Goal: Task Accomplishment & Management: Manage account settings

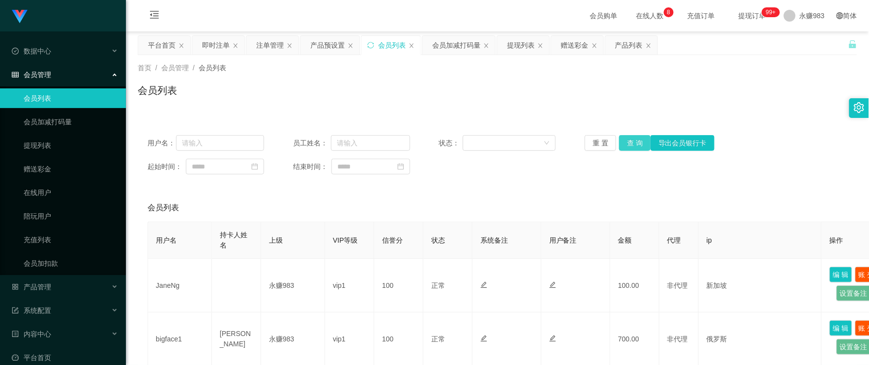
scroll to position [437, 0]
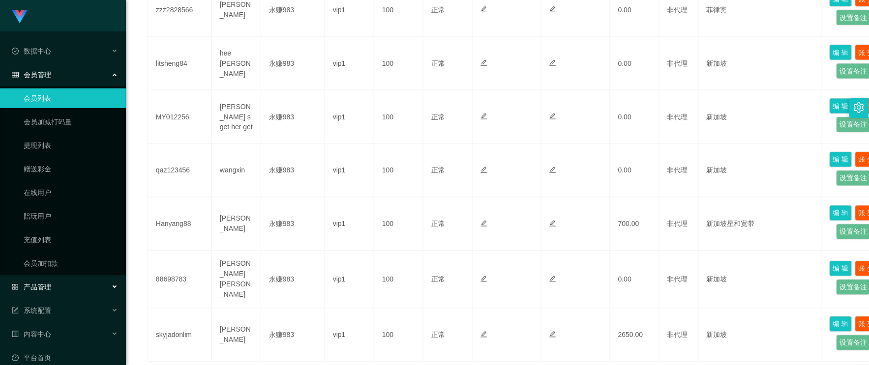
click at [47, 287] on span "产品管理" at bounding box center [31, 287] width 39 height 8
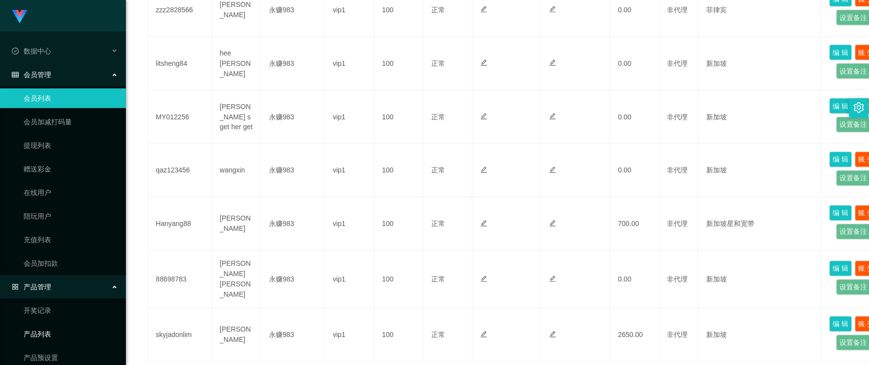
scroll to position [55, 0]
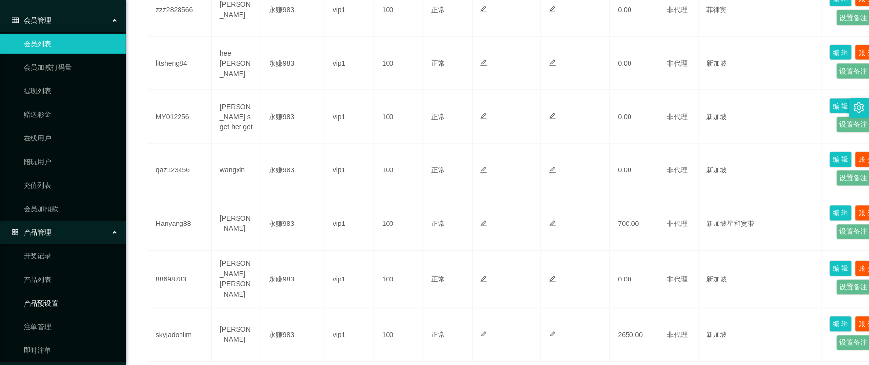
click at [50, 302] on link "产品预设置" at bounding box center [71, 303] width 94 height 20
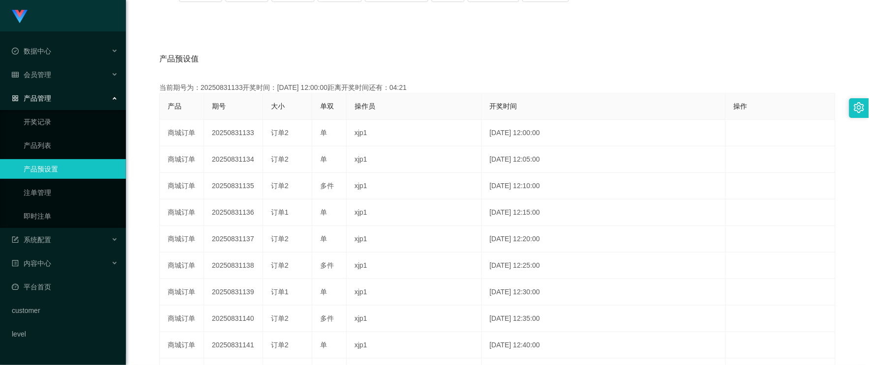
scroll to position [42, 0]
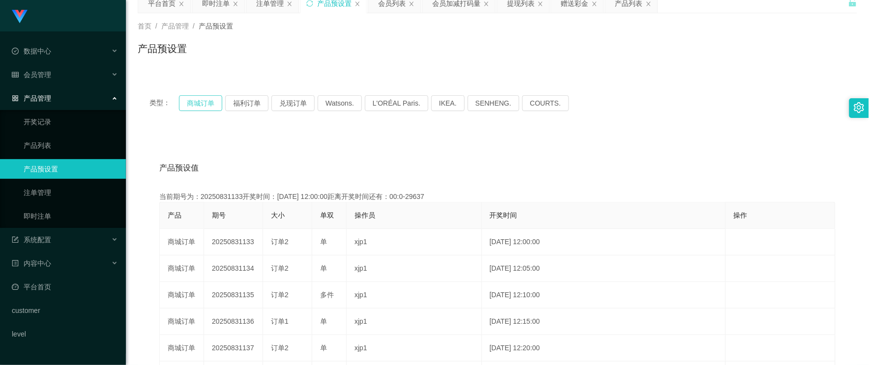
click at [197, 106] on button "商城订单" at bounding box center [200, 103] width 43 height 16
click at [300, 150] on div "产品预设值 添加期号 当前期号为：20250831133开奖时间：[DATE] 12:00:00距离开奖时间还有：00:0-29638 产品 期号 大小 单双…" at bounding box center [497, 335] width 719 height 405
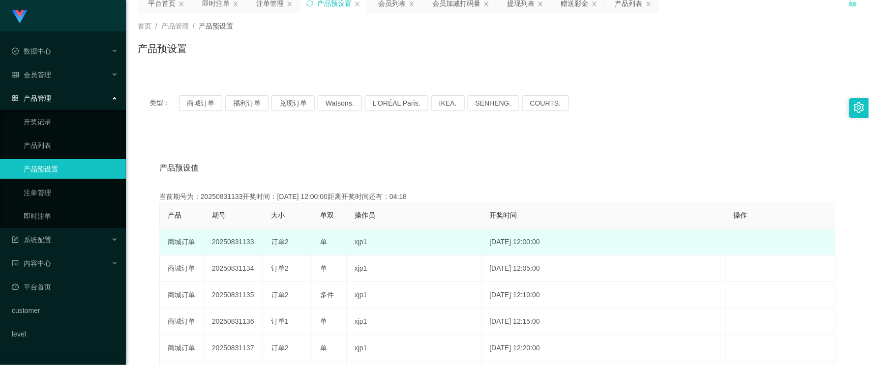
drag, startPoint x: 272, startPoint y: 238, endPoint x: 291, endPoint y: 237, distance: 19.2
click at [291, 238] on div "订单2" at bounding box center [287, 242] width 33 height 10
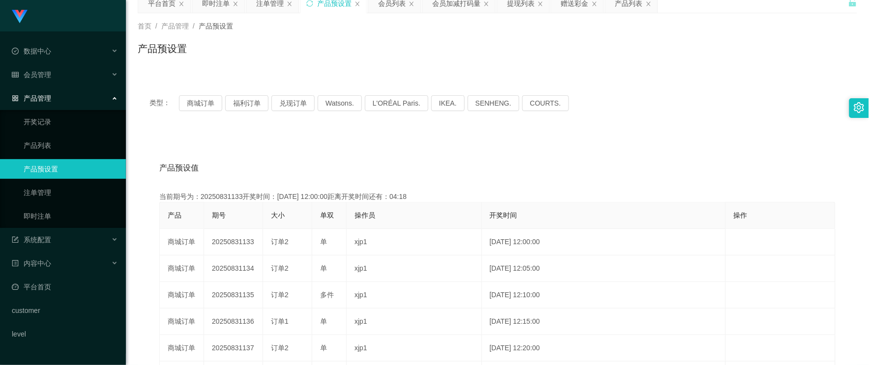
copy span "订单2"
click at [51, 77] on div "会员管理" at bounding box center [63, 75] width 126 height 20
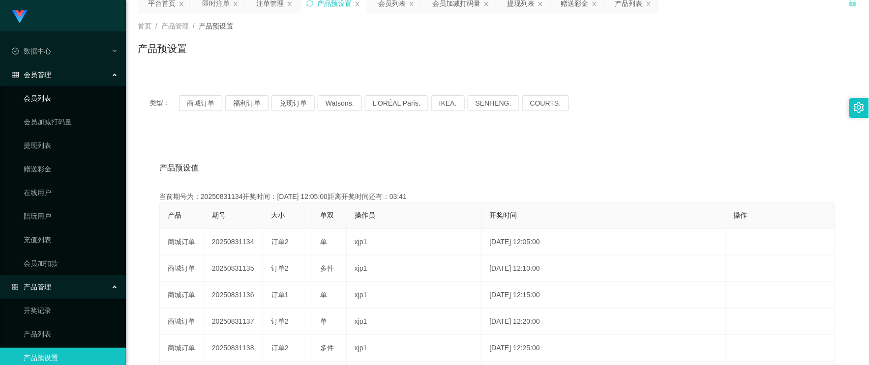
click at [57, 94] on link "会员列表" at bounding box center [71, 98] width 94 height 20
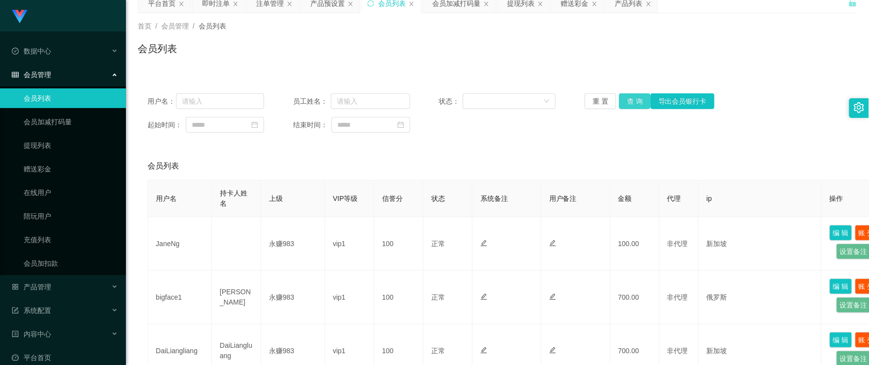
click at [638, 99] on button "查 询" at bounding box center [634, 101] width 31 height 16
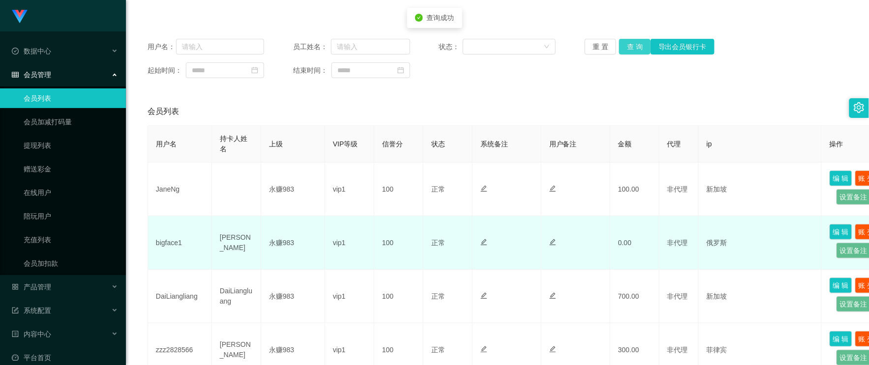
scroll to position [151, 0]
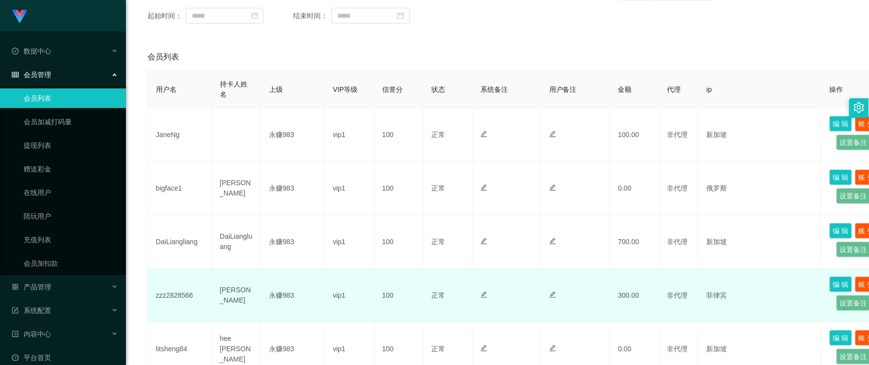
click at [173, 294] on td "zzz2828566" at bounding box center [180, 296] width 64 height 54
copy td "zzz2828566"
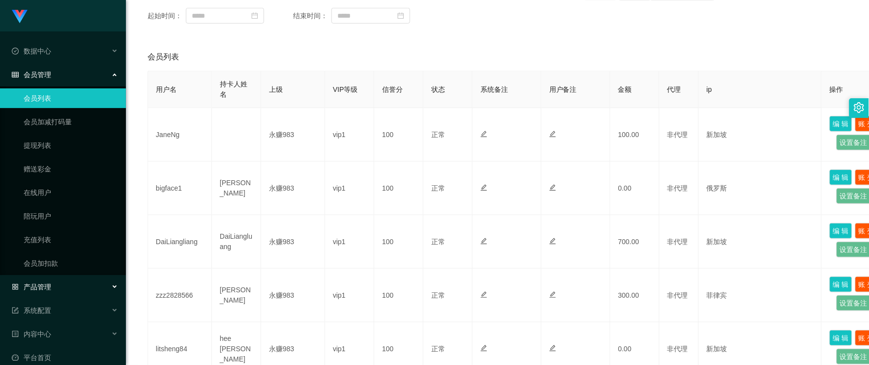
click at [42, 286] on span "产品管理" at bounding box center [31, 287] width 39 height 8
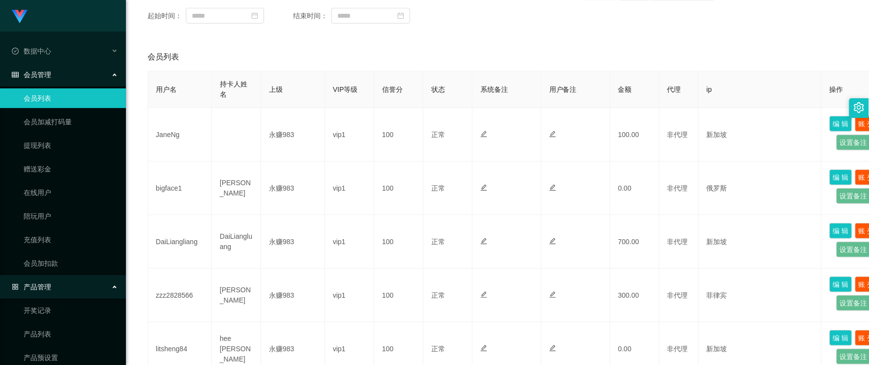
scroll to position [109, 0]
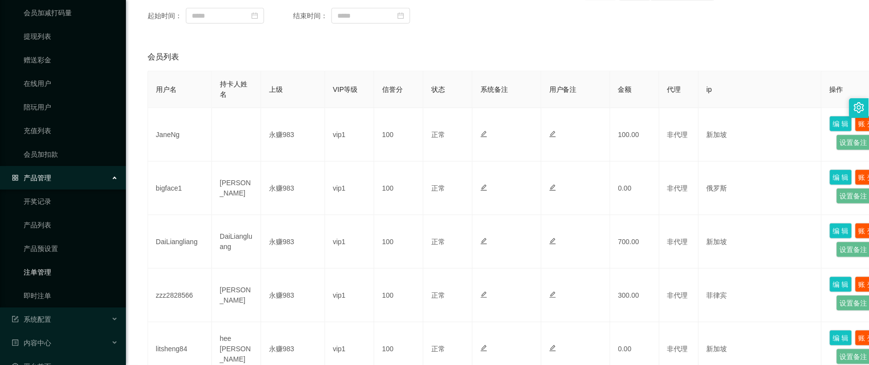
click at [47, 267] on link "注单管理" at bounding box center [71, 272] width 94 height 20
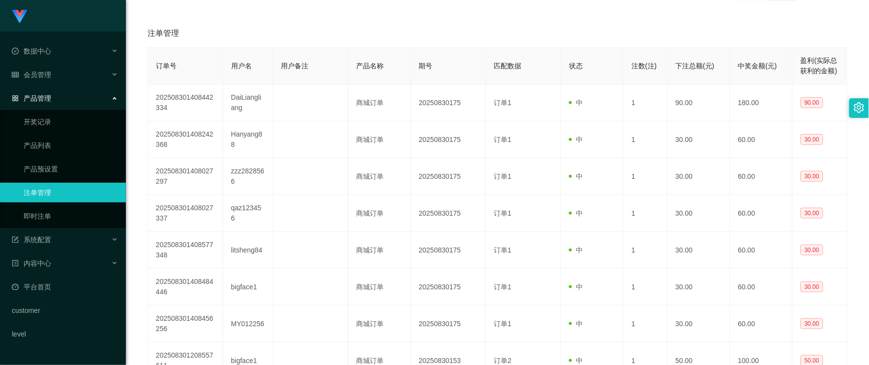
click at [238, 70] on div "用户名" at bounding box center [241, 66] width 21 height 10
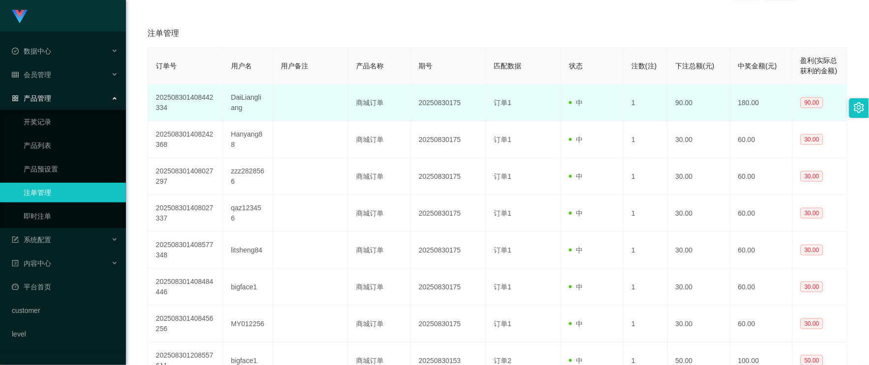
scroll to position [42, 0]
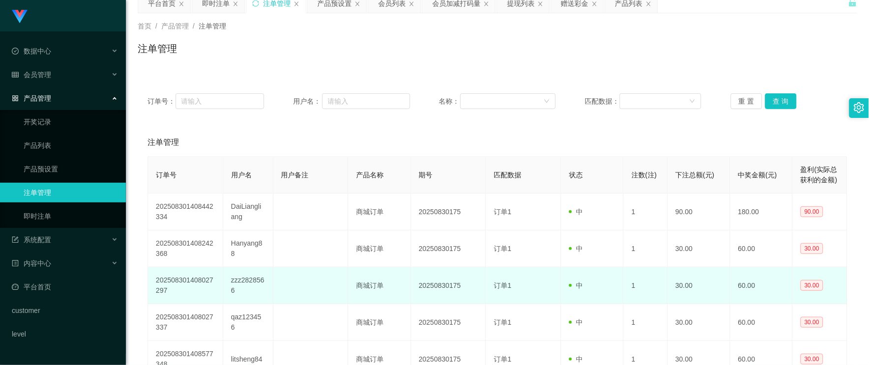
click at [286, 288] on td at bounding box center [310, 285] width 75 height 37
drag, startPoint x: 447, startPoint y: 287, endPoint x: 463, endPoint y: 287, distance: 15.7
click at [463, 287] on td "20250830175" at bounding box center [448, 285] width 75 height 37
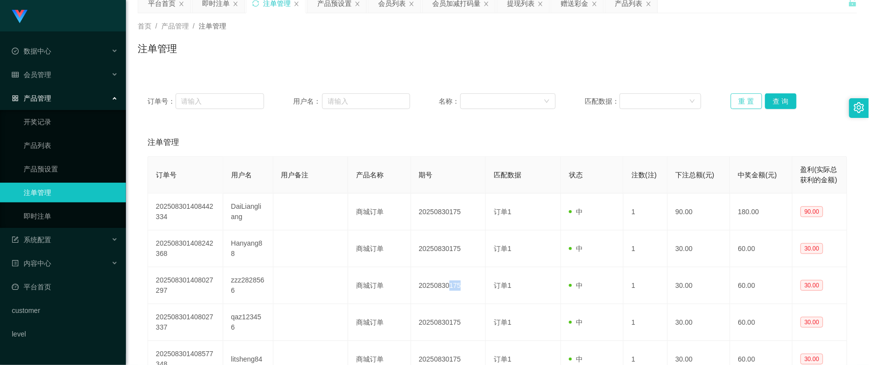
click at [747, 103] on button "重 置" at bounding box center [745, 101] width 31 height 16
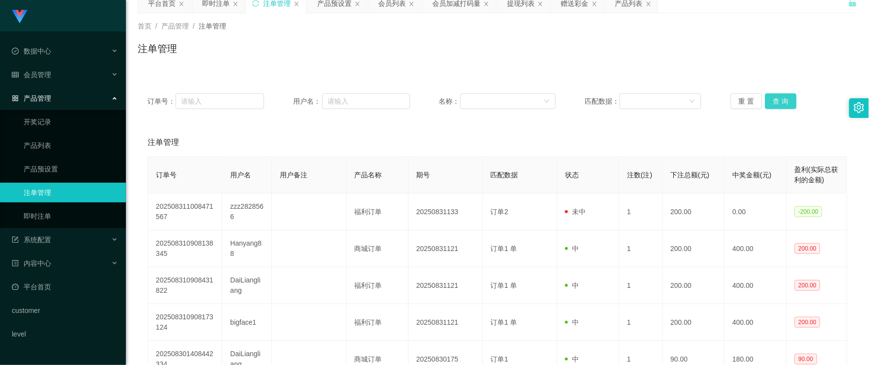
click at [765, 97] on button "查 询" at bounding box center [780, 101] width 31 height 16
click at [777, 99] on button "查 询" at bounding box center [780, 101] width 31 height 16
click at [60, 69] on div "会员管理" at bounding box center [63, 75] width 126 height 20
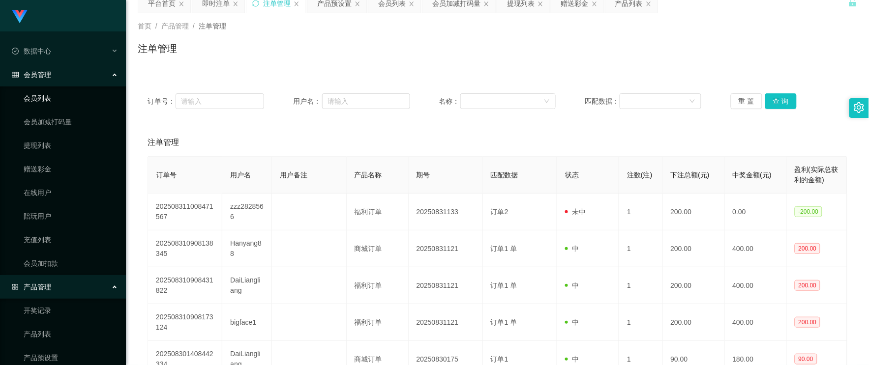
click at [50, 98] on link "会员列表" at bounding box center [71, 98] width 94 height 20
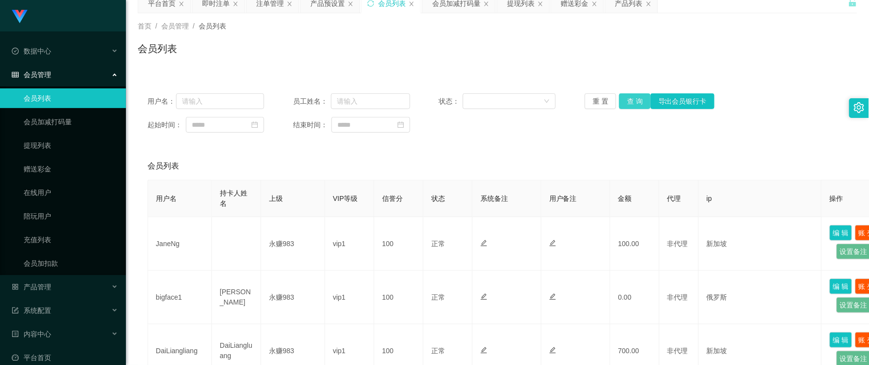
click at [634, 101] on button "查 询" at bounding box center [634, 101] width 31 height 16
click at [634, 100] on button "查 询" at bounding box center [634, 101] width 31 height 16
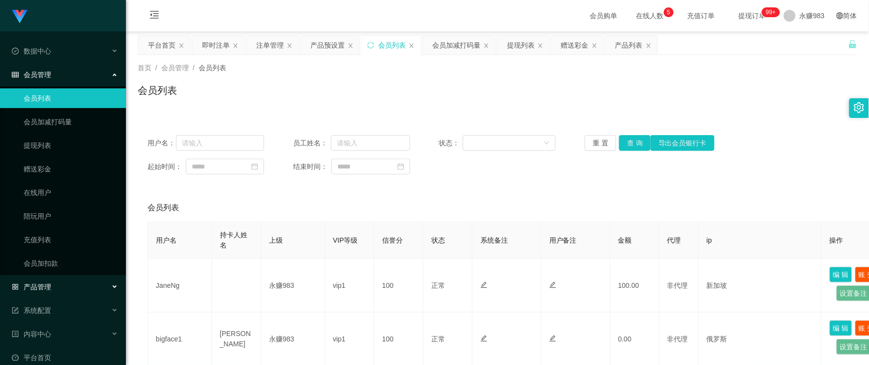
click at [44, 289] on span "产品管理" at bounding box center [31, 287] width 39 height 8
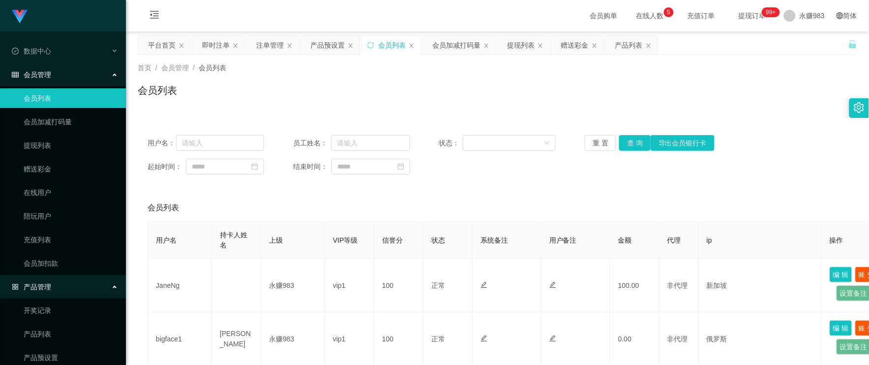
click at [46, 289] on span "产品管理" at bounding box center [31, 287] width 39 height 8
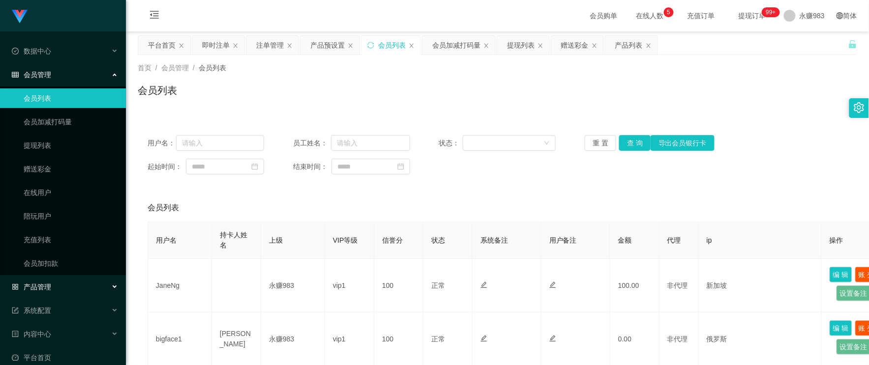
click at [44, 288] on span "产品管理" at bounding box center [31, 287] width 39 height 8
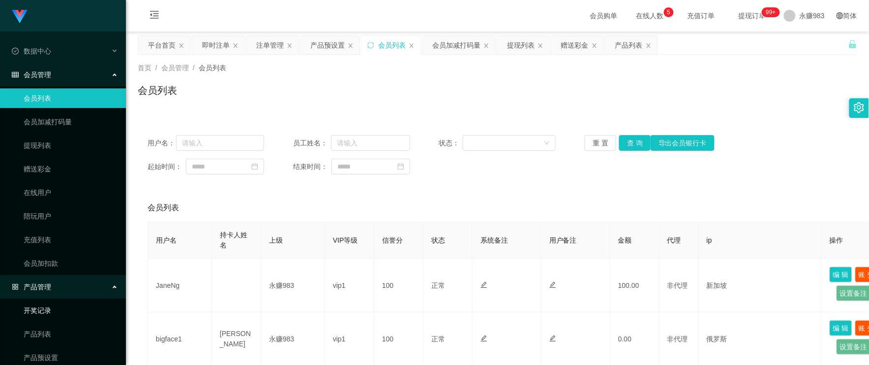
scroll to position [109, 0]
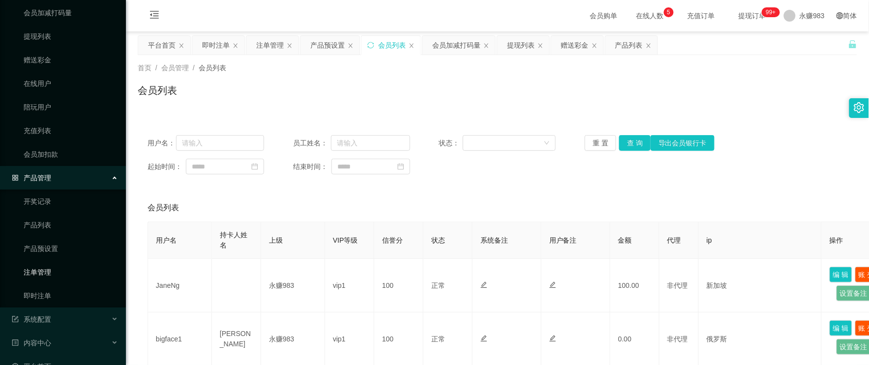
click at [47, 271] on link "注单管理" at bounding box center [71, 272] width 94 height 20
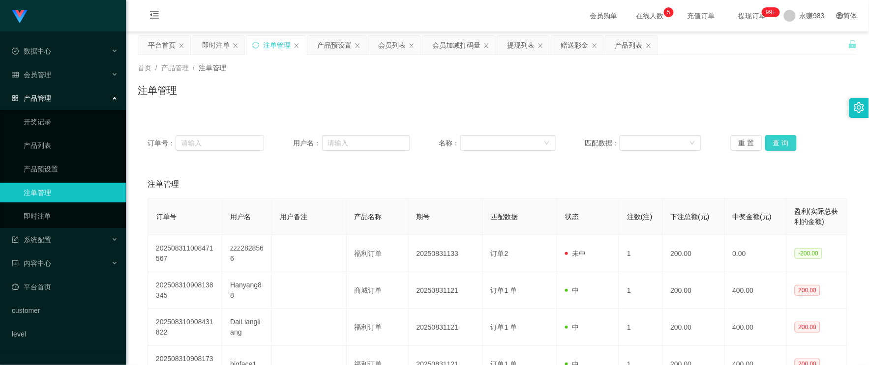
click at [778, 140] on button "查 询" at bounding box center [780, 143] width 31 height 16
click at [46, 170] on link "产品预设置" at bounding box center [71, 169] width 94 height 20
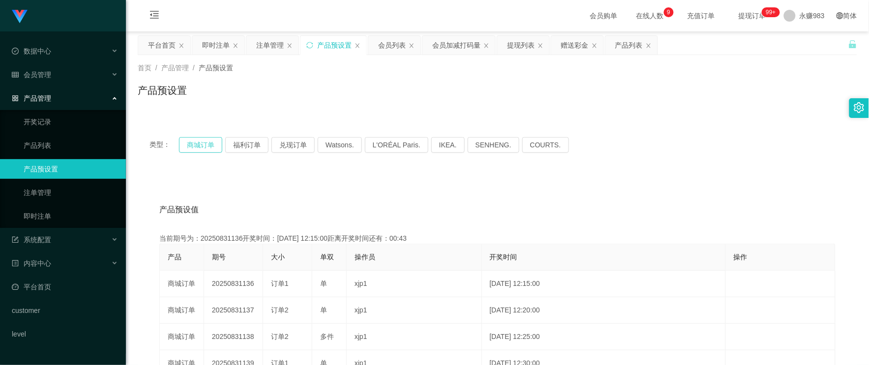
click at [190, 142] on button "商城订单" at bounding box center [200, 145] width 43 height 16
click at [256, 150] on button "福利订单" at bounding box center [246, 145] width 43 height 16
click at [294, 145] on button "兑现订单" at bounding box center [292, 145] width 43 height 16
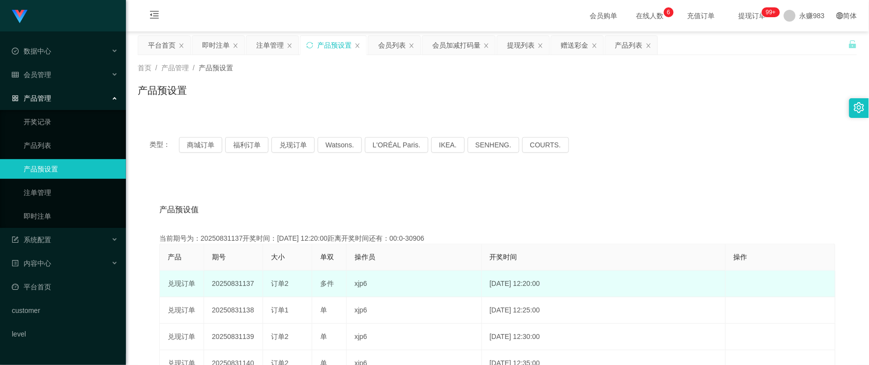
drag, startPoint x: 272, startPoint y: 281, endPoint x: 315, endPoint y: 273, distance: 43.5
click at [295, 281] on div "订单2" at bounding box center [287, 284] width 33 height 10
copy span "订单2"
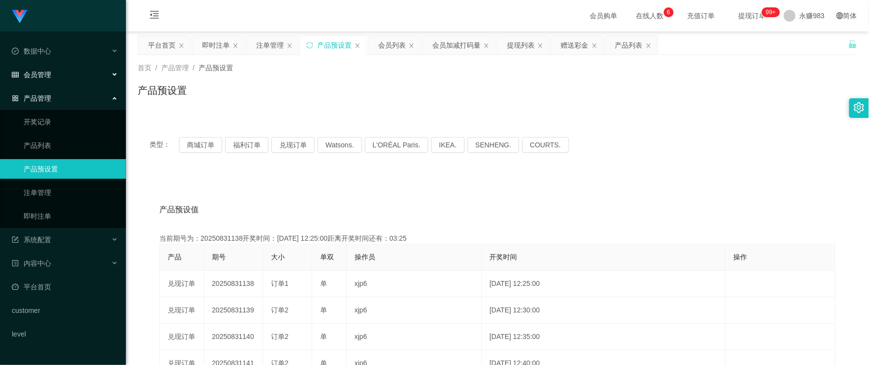
click at [66, 70] on div "会员管理" at bounding box center [63, 75] width 126 height 20
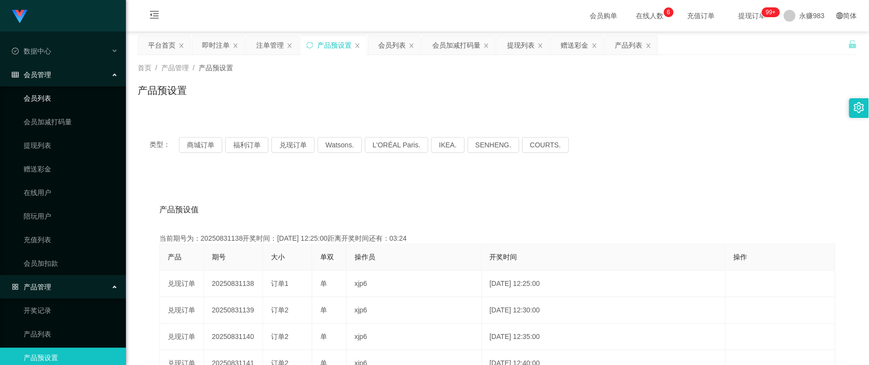
click at [62, 90] on link "会员列表" at bounding box center [71, 98] width 94 height 20
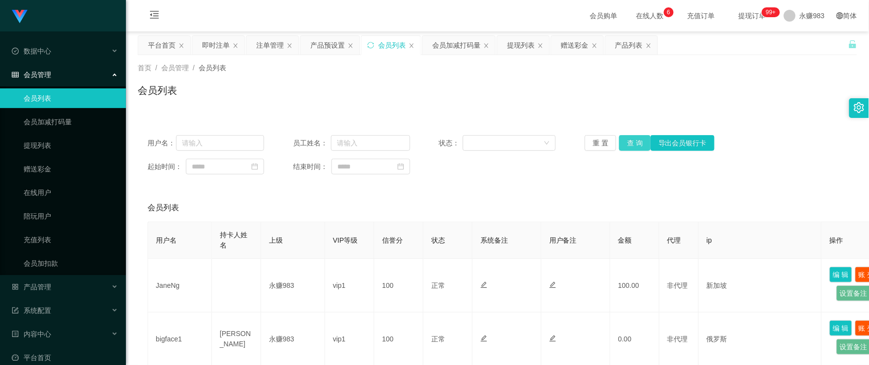
click at [637, 141] on button "查 询" at bounding box center [634, 143] width 31 height 16
drag, startPoint x: 430, startPoint y: 180, endPoint x: 359, endPoint y: 161, distance: 73.3
click at [430, 180] on div "用户名： 员工姓名： 状态： 重 置 查 询 导出会员银行卡 起始时间： 结束时间：" at bounding box center [497, 154] width 719 height 59
click at [232, 144] on input "text" at bounding box center [220, 143] width 88 height 16
paste input "Hanyang88"
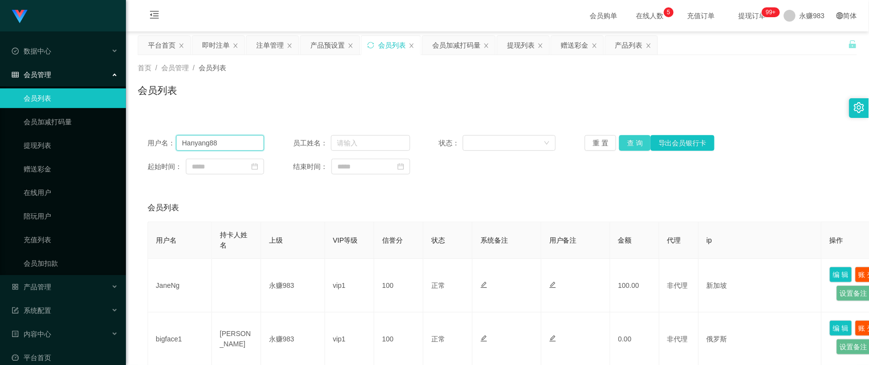
type input "Hanyang88"
click at [627, 146] on button "查 询" at bounding box center [634, 143] width 31 height 16
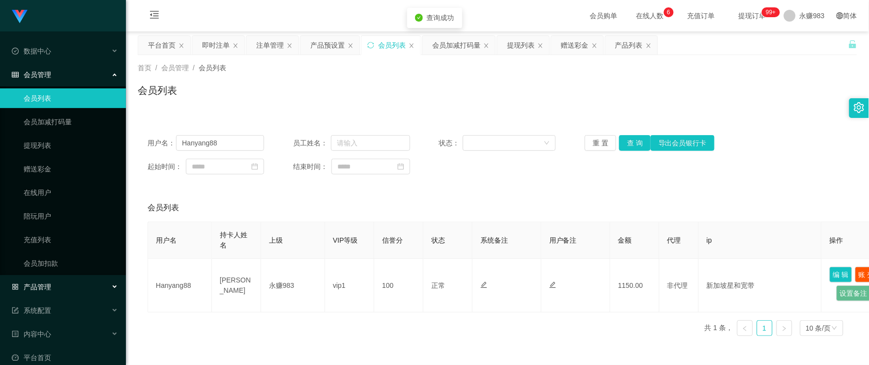
click at [43, 291] on div "产品管理" at bounding box center [63, 287] width 126 height 20
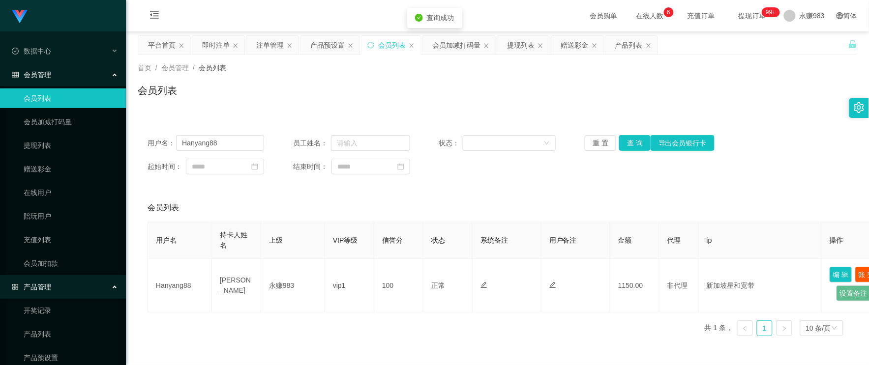
scroll to position [109, 0]
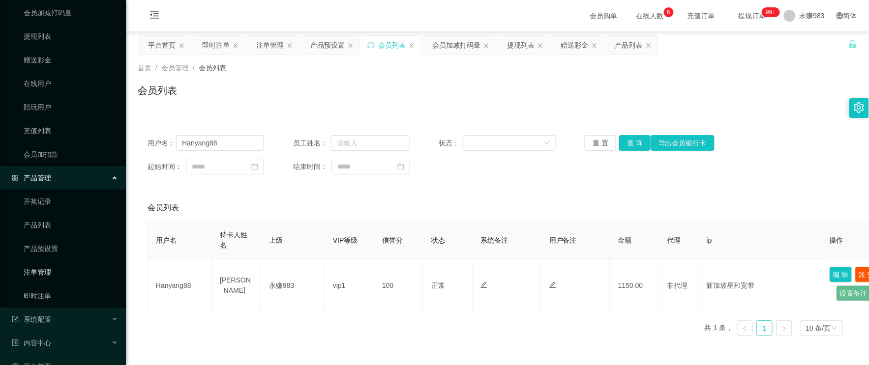
click at [48, 273] on link "注单管理" at bounding box center [71, 272] width 94 height 20
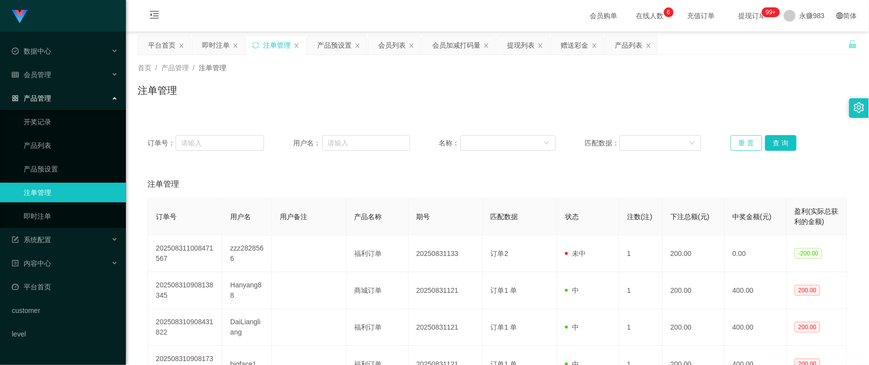
click at [742, 143] on button "重 置" at bounding box center [745, 143] width 31 height 16
click at [59, 71] on div "会员管理" at bounding box center [63, 75] width 126 height 20
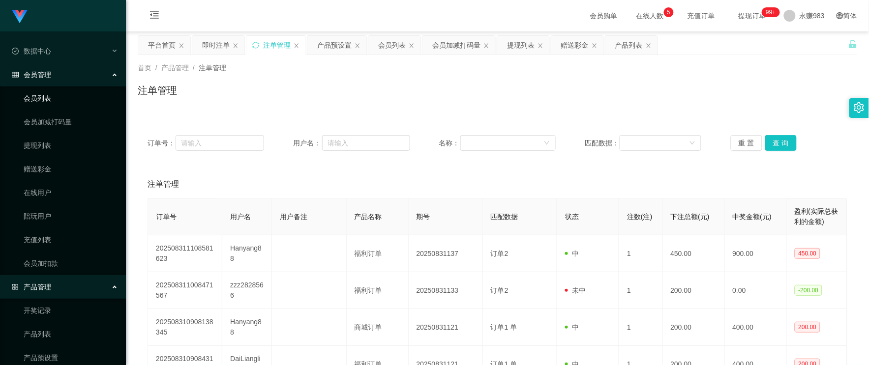
click at [37, 99] on link "会员列表" at bounding box center [71, 98] width 94 height 20
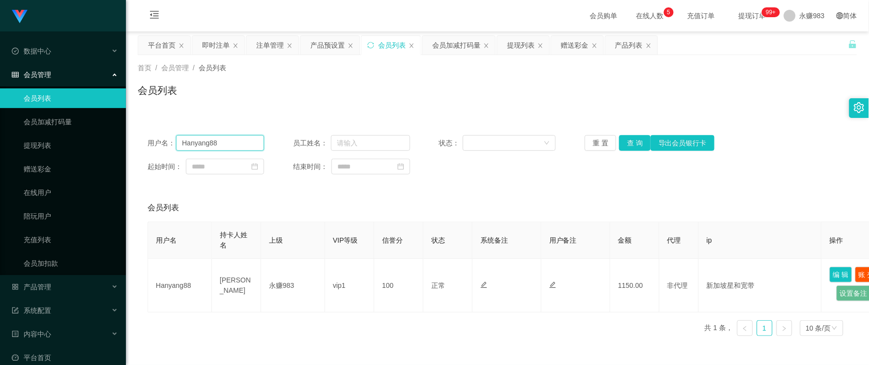
click at [228, 146] on input "Hanyang88" at bounding box center [220, 143] width 88 height 16
click at [641, 144] on button "查 询" at bounding box center [634, 143] width 31 height 16
click at [631, 146] on button "查 询" at bounding box center [634, 143] width 31 height 16
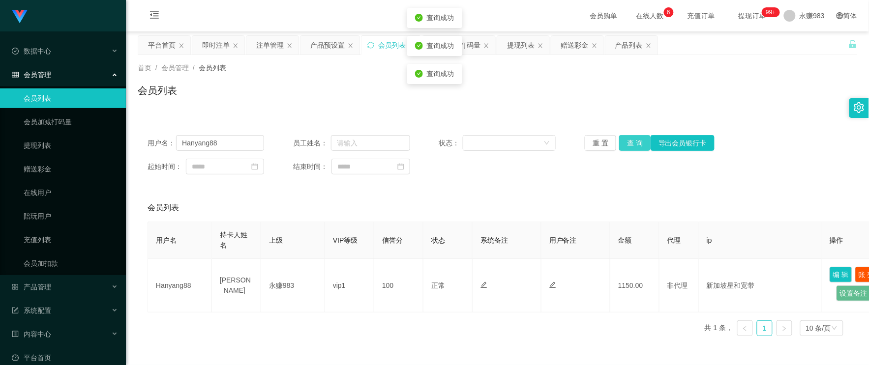
click at [637, 142] on button "查 询" at bounding box center [634, 143] width 31 height 16
click at [627, 141] on button "查 询" at bounding box center [634, 143] width 31 height 16
click at [628, 141] on button "查 询" at bounding box center [634, 143] width 31 height 16
click at [630, 141] on button "查 询" at bounding box center [634, 143] width 31 height 16
drag, startPoint x: 627, startPoint y: 139, endPoint x: 620, endPoint y: 134, distance: 8.8
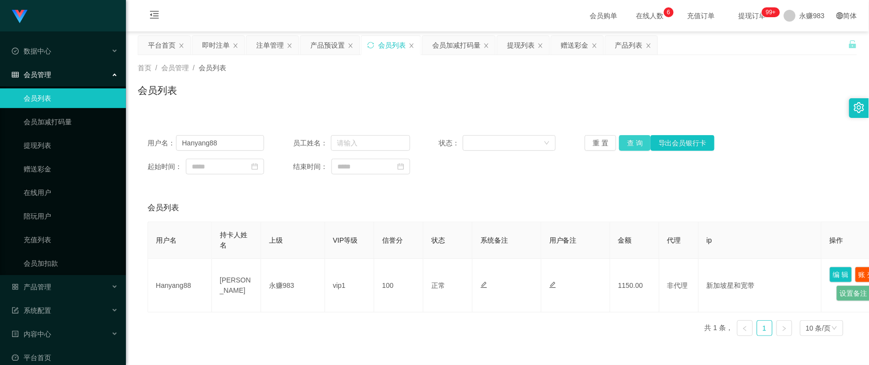
click at [627, 139] on button "查 询" at bounding box center [634, 143] width 31 height 16
